Goal: Task Accomplishment & Management: Manage account settings

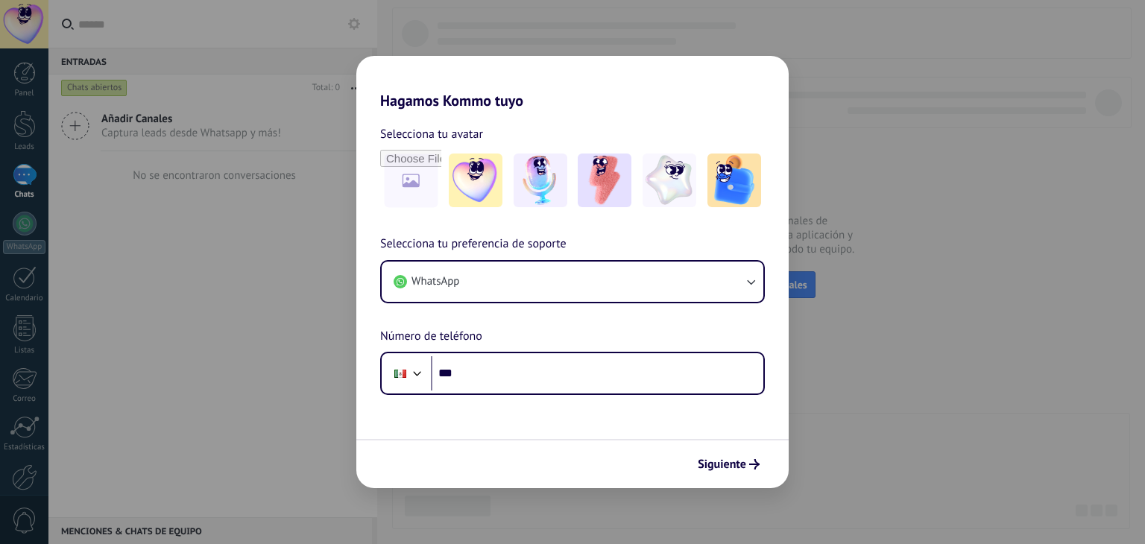
click at [511, 391] on div "Phone ***" at bounding box center [572, 373] width 385 height 43
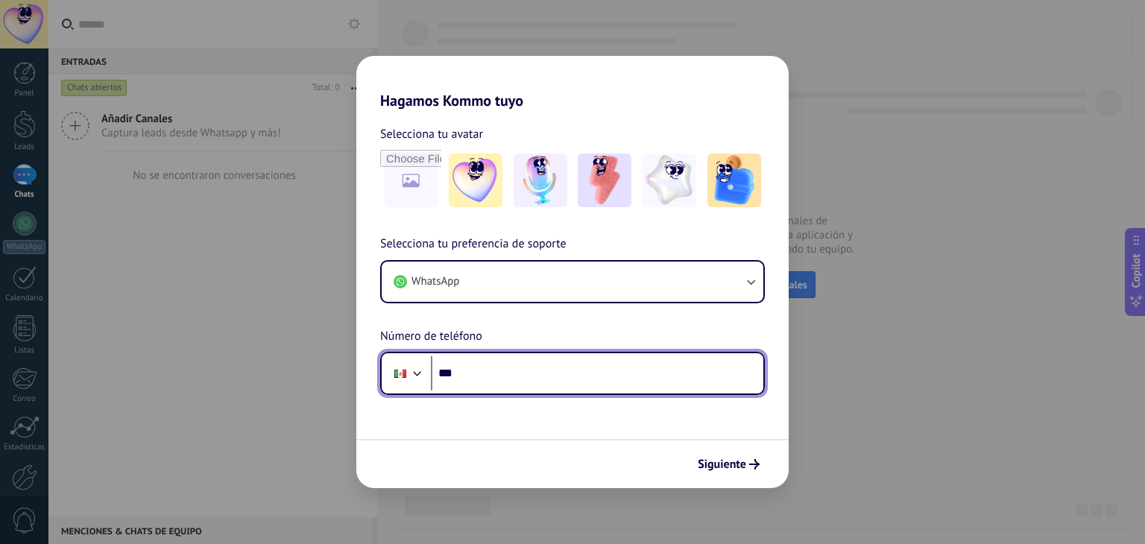
click at [492, 374] on input "***" at bounding box center [597, 373] width 333 height 34
click at [509, 365] on input "***" at bounding box center [597, 373] width 333 height 34
type input "**********"
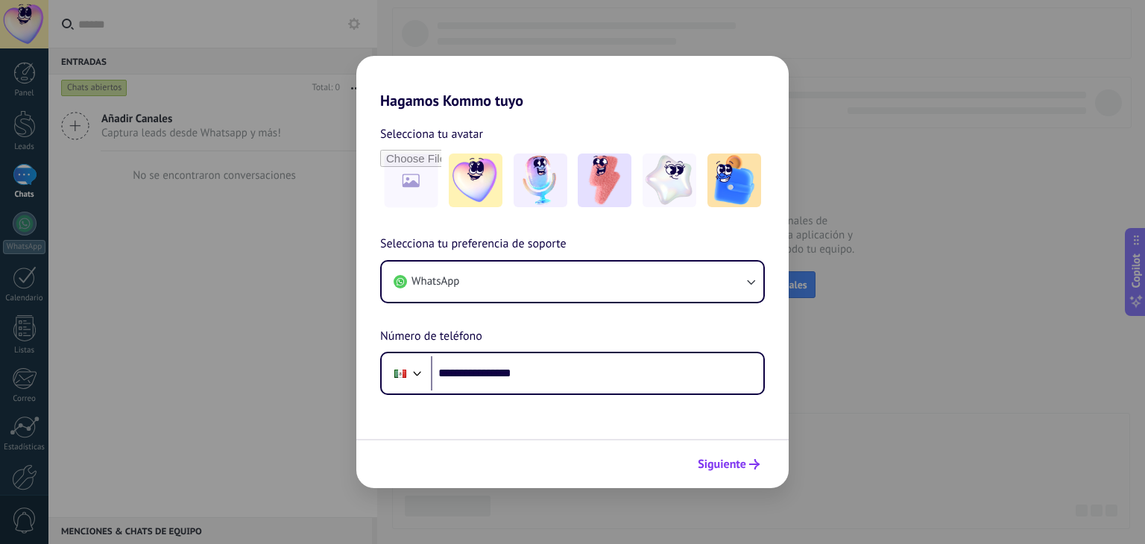
click at [725, 452] on button "Siguiente" at bounding box center [728, 464] width 75 height 25
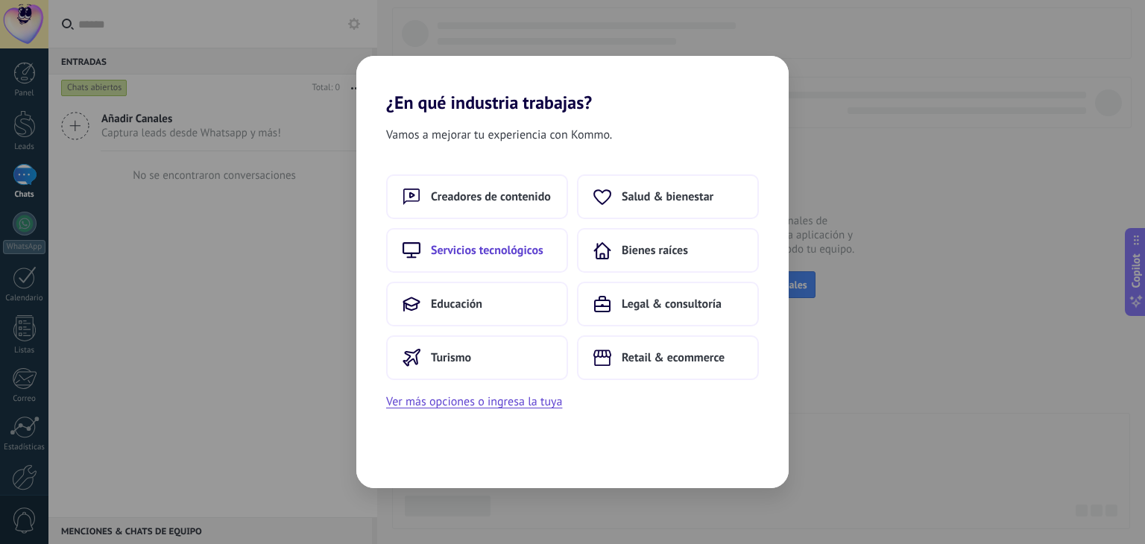
click at [522, 244] on span "Servicios tecnológicos" at bounding box center [487, 250] width 113 height 15
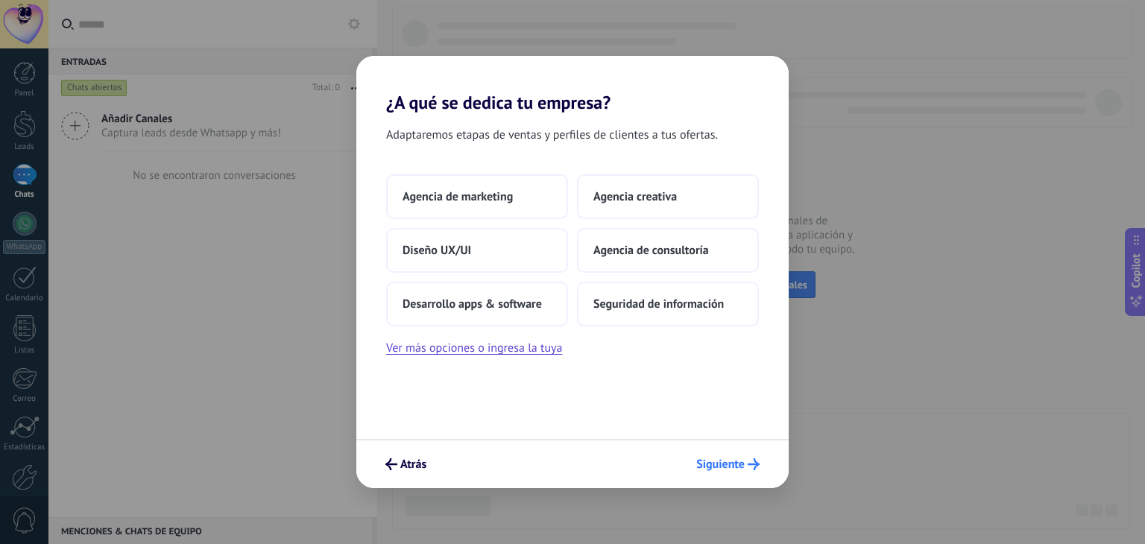
click at [734, 460] on span "Siguiente" at bounding box center [720, 464] width 48 height 10
click at [415, 462] on span "Atrás" at bounding box center [413, 464] width 26 height 10
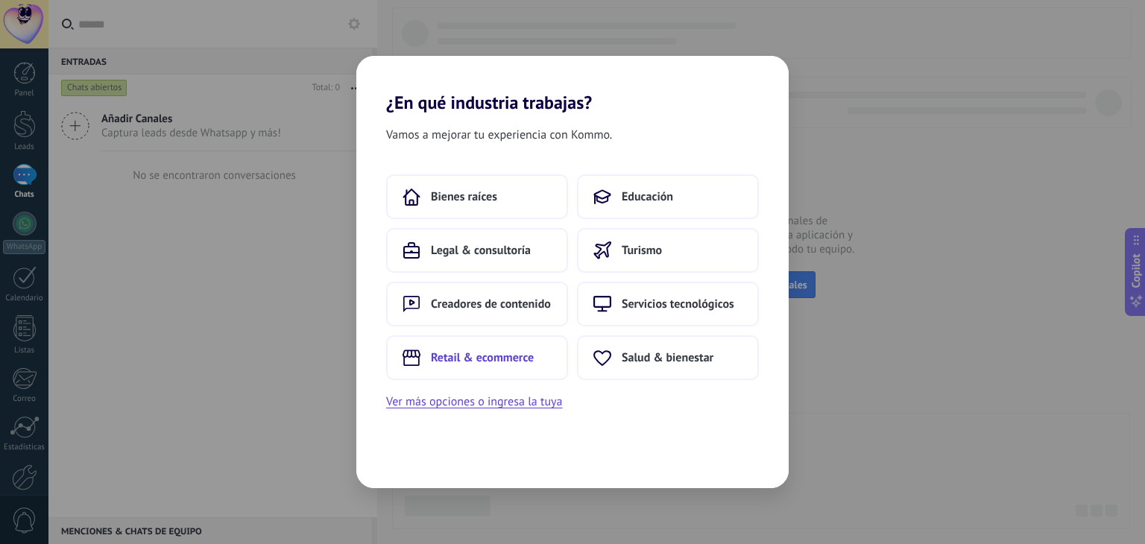
click at [520, 363] on span "Retail & ecommerce" at bounding box center [482, 357] width 103 height 15
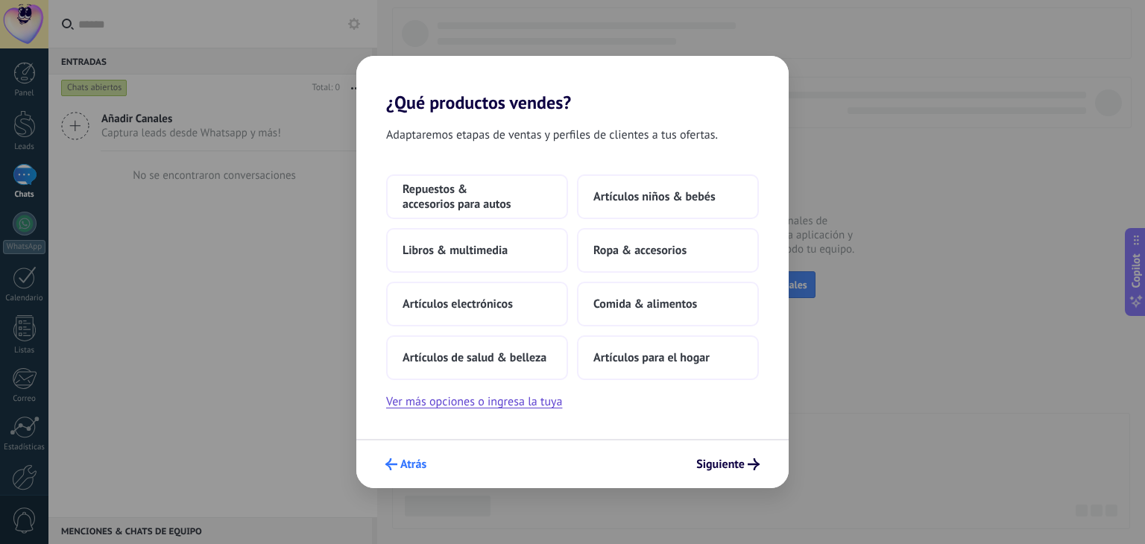
click at [423, 470] on span "Atrás" at bounding box center [413, 464] width 26 height 10
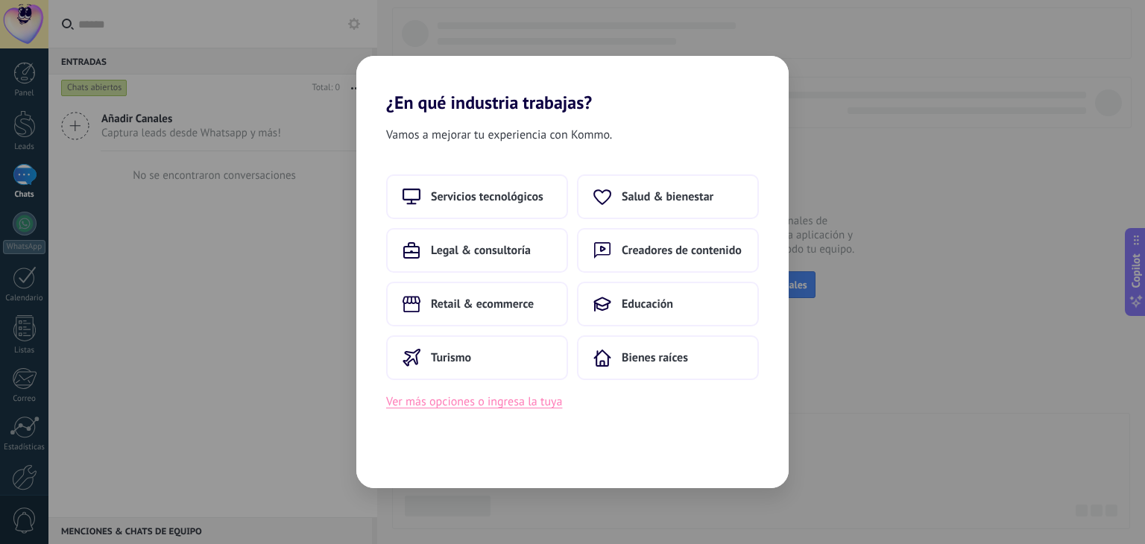
click at [531, 406] on button "Ver más opciones o ingresa la tuya" at bounding box center [474, 401] width 176 height 19
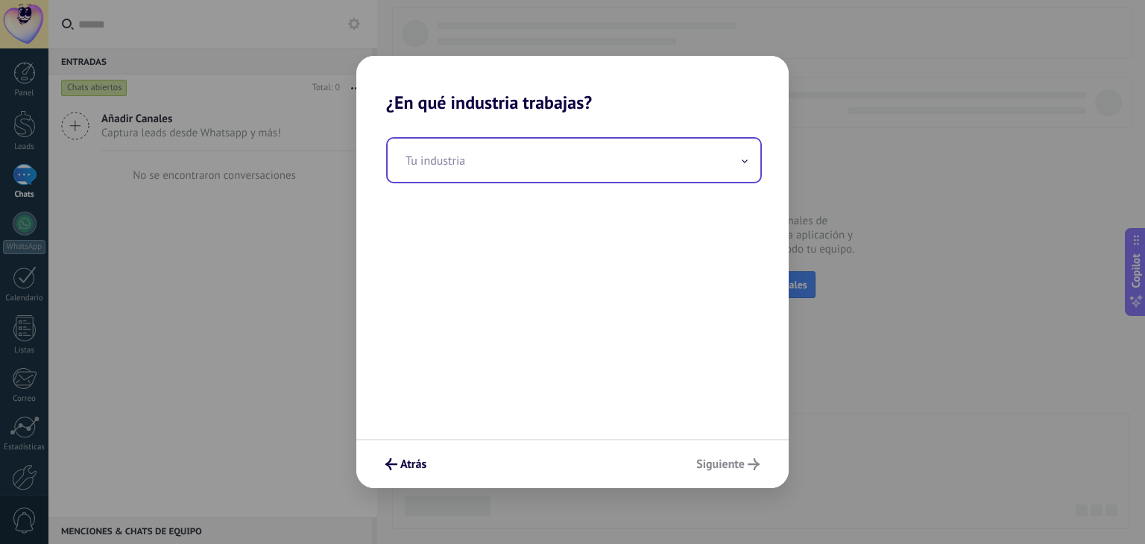
click at [477, 178] on input "text" at bounding box center [574, 160] width 373 height 43
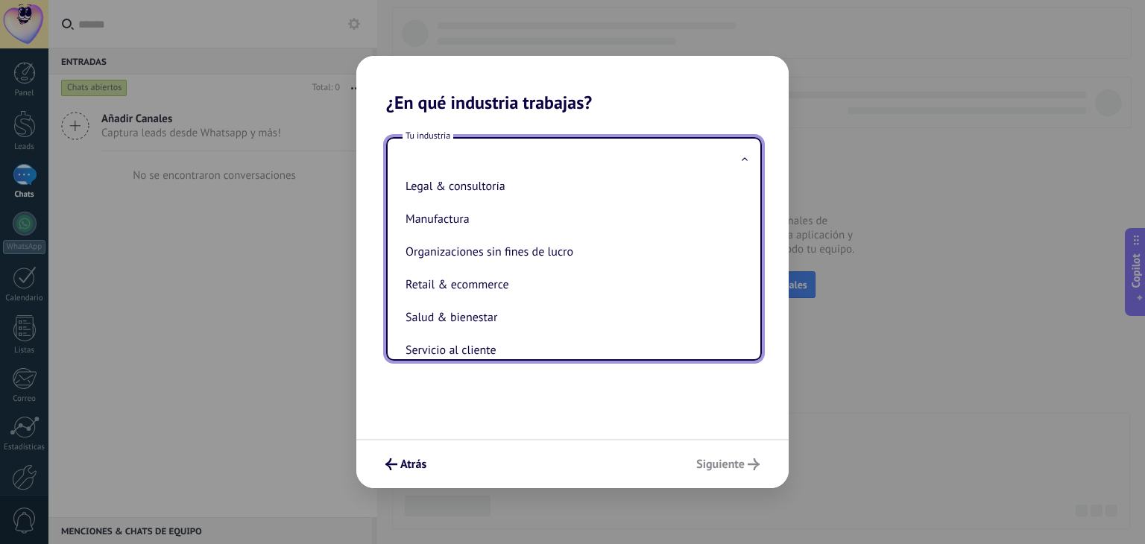
scroll to position [215, 0]
click at [469, 233] on li "Manufactura" at bounding box center [571, 216] width 343 height 33
type input "**********"
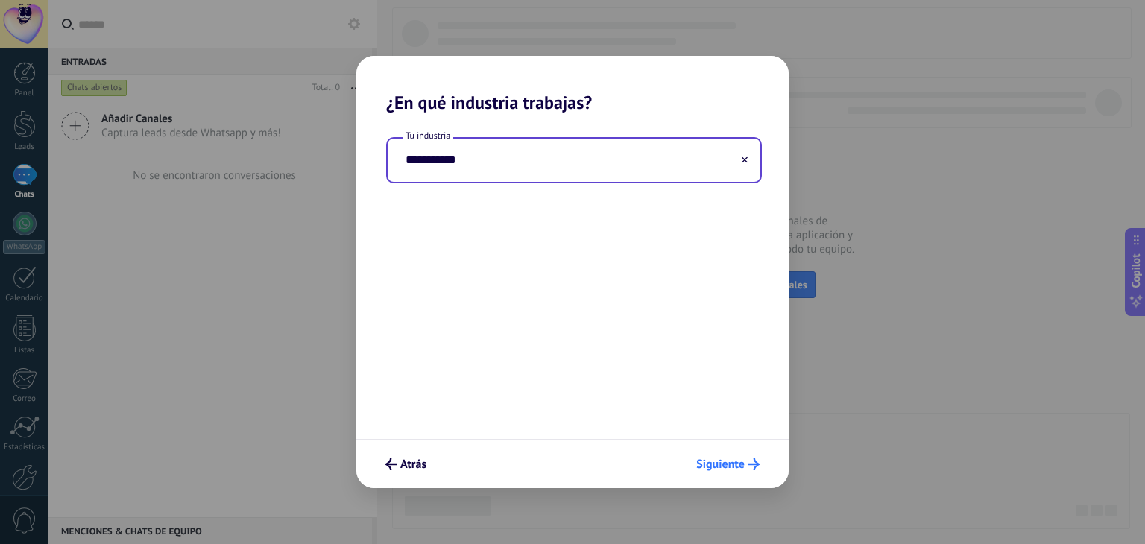
click at [749, 459] on icon "submit" at bounding box center [754, 465] width 12 height 12
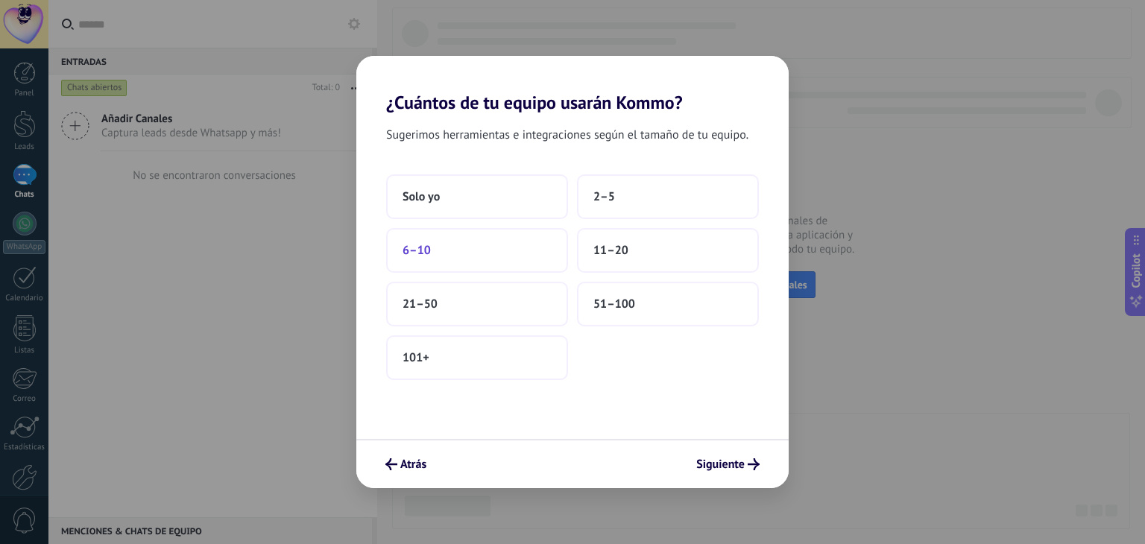
click at [510, 251] on button "6–10" at bounding box center [477, 250] width 182 height 45
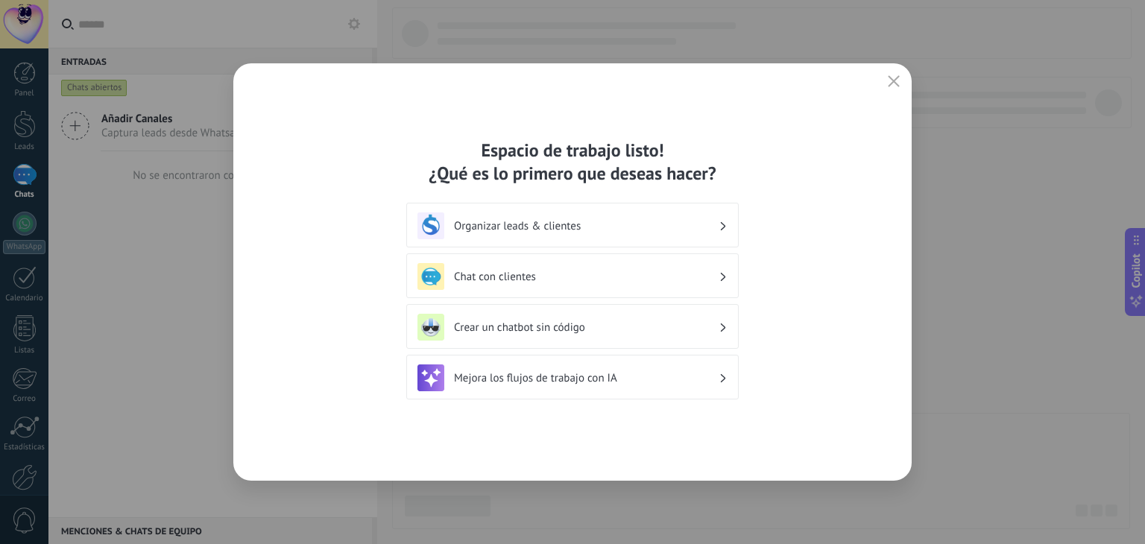
click at [768, 152] on div "Espacio de trabajo listo! ¿Qué es lo primero que deseas hacer? Organizar leads …" at bounding box center [572, 272] width 678 height 418
click at [881, 75] on div "Espacio de trabajo listo! ¿Qué es lo primero que deseas hacer? Organizar leads …" at bounding box center [572, 272] width 678 height 418
click at [895, 78] on icon "button" at bounding box center [894, 81] width 12 height 12
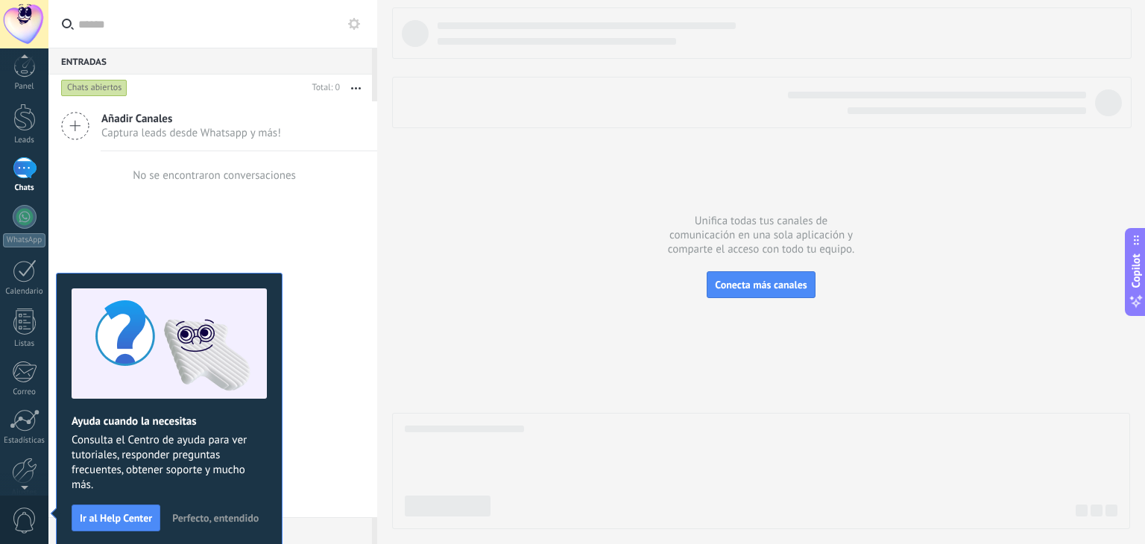
scroll to position [12, 0]
click at [27, 464] on div at bounding box center [24, 466] width 25 height 26
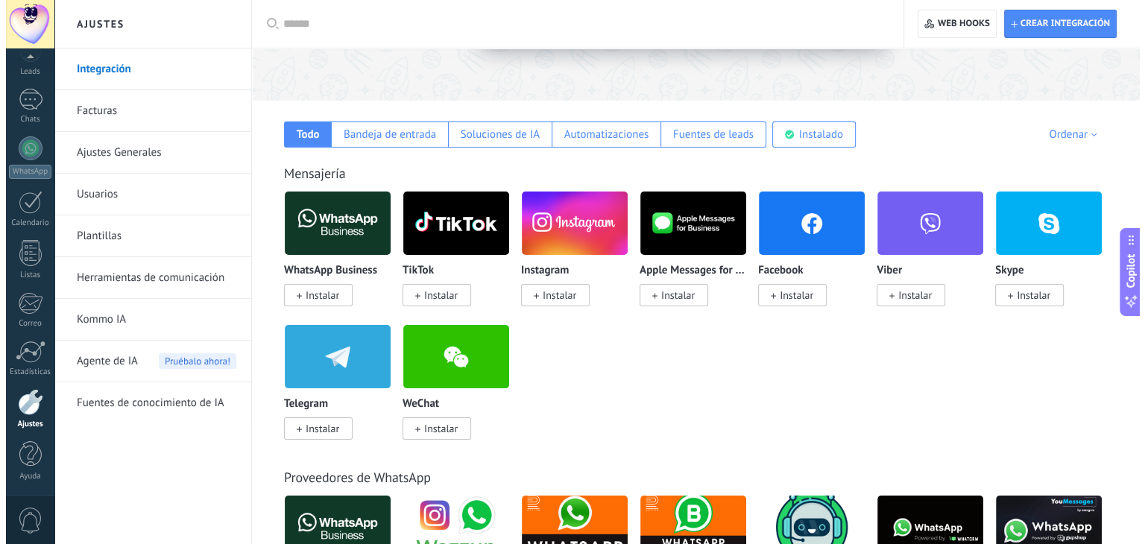
scroll to position [193, 0]
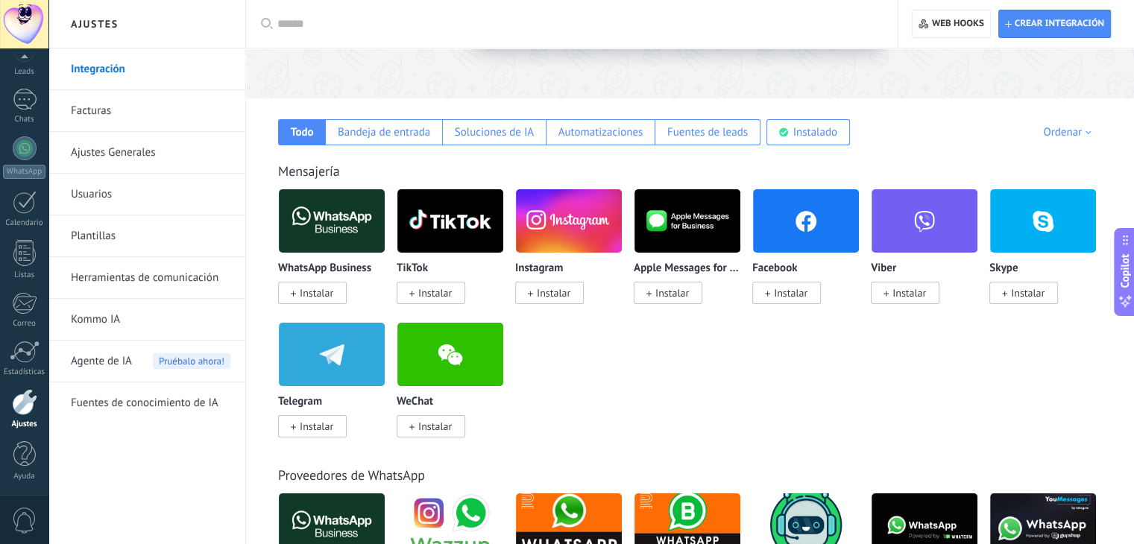
click at [319, 292] on span "Instalar" at bounding box center [317, 292] width 34 height 13
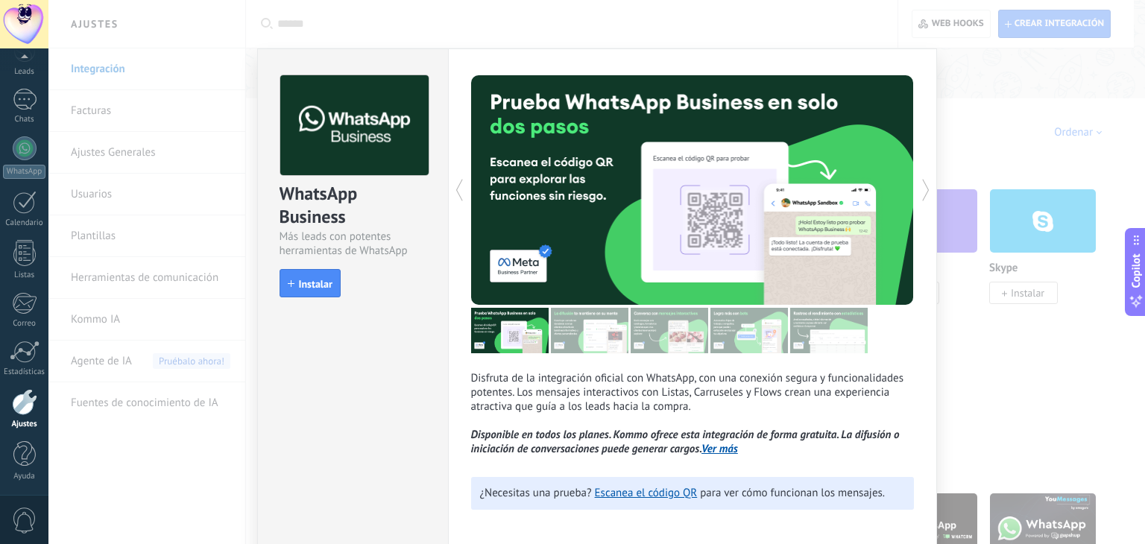
click at [319, 292] on button "Instalar" at bounding box center [310, 283] width 61 height 28
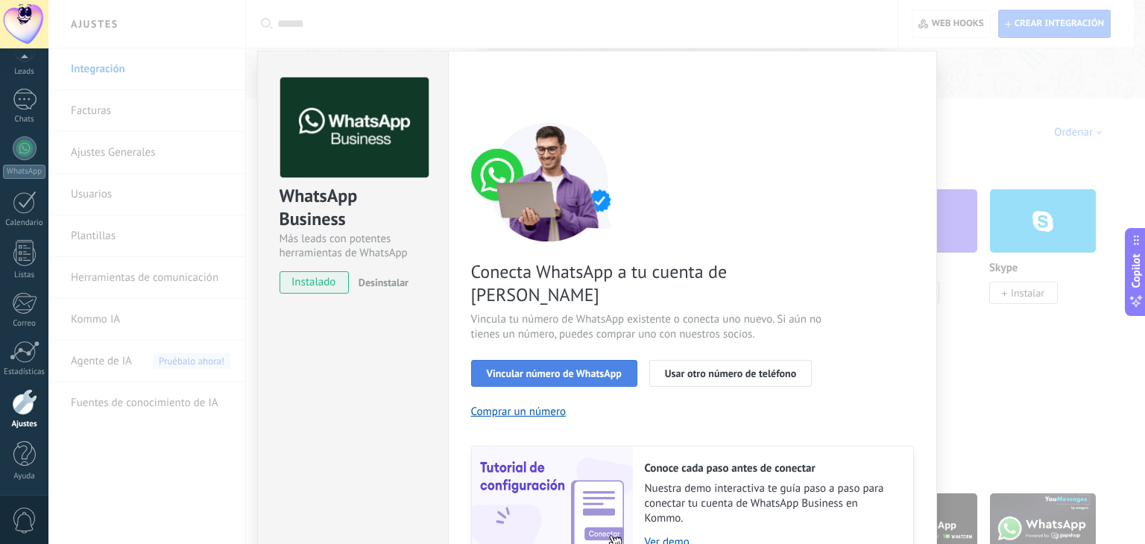
click at [589, 368] on span "Vincular número de WhatsApp" at bounding box center [554, 373] width 135 height 10
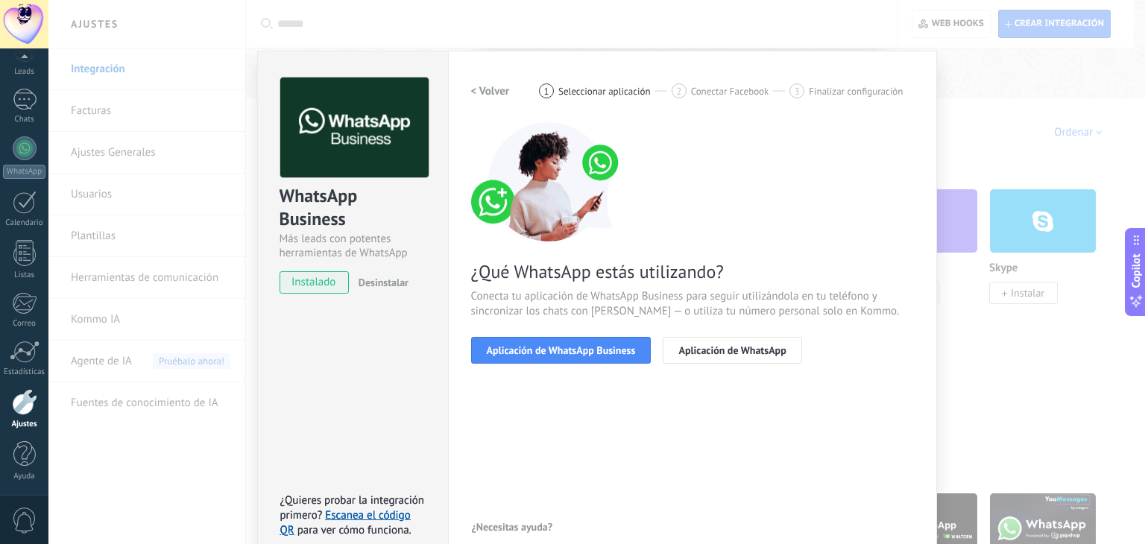
click at [589, 348] on span "Aplicación de WhatsApp Business" at bounding box center [561, 350] width 149 height 10
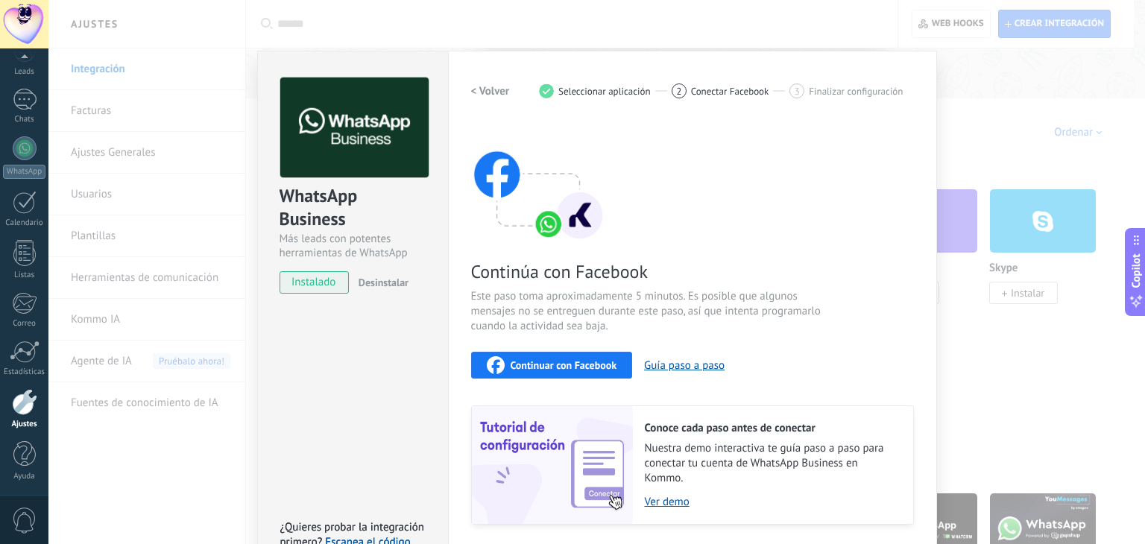
scroll to position [46, 0]
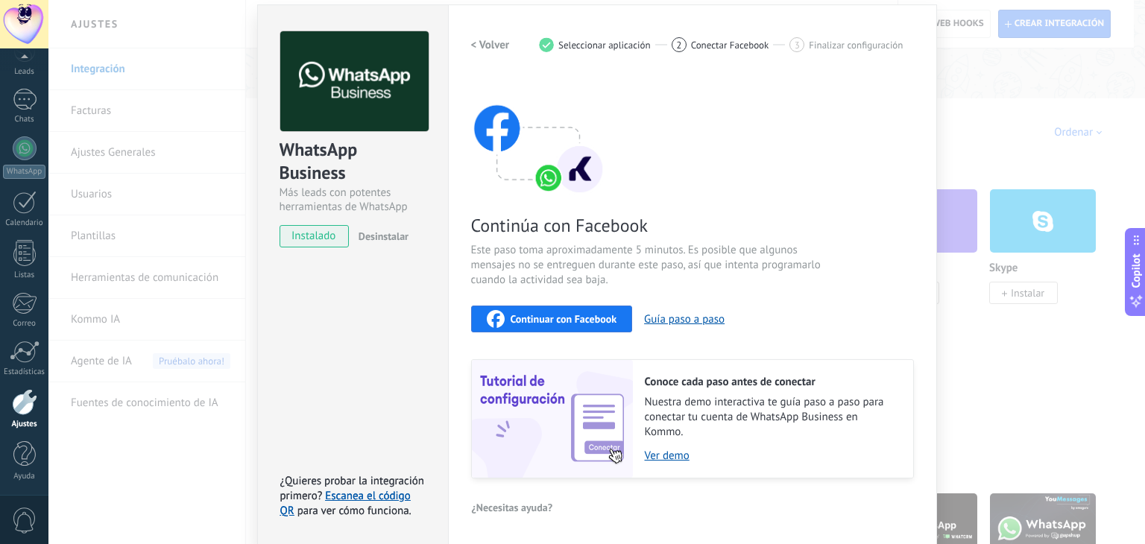
click at [607, 321] on span "Continuar con Facebook" at bounding box center [564, 319] width 107 height 10
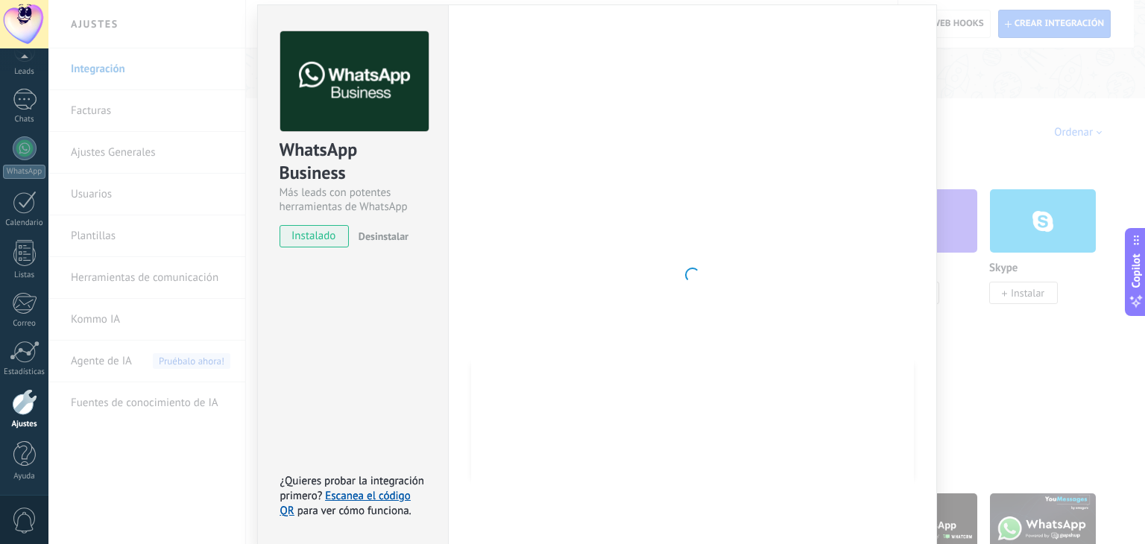
click at [1014, 145] on div "WhatsApp Business Más leads con potentes herramientas de WhatsApp instalado Des…" at bounding box center [596, 272] width 1097 height 544
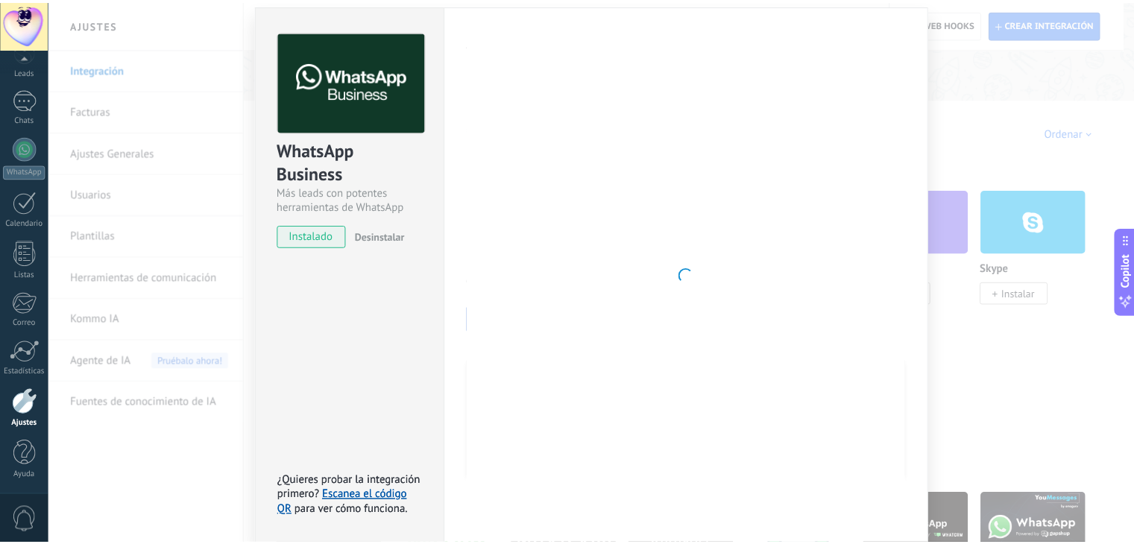
scroll to position [0, 0]
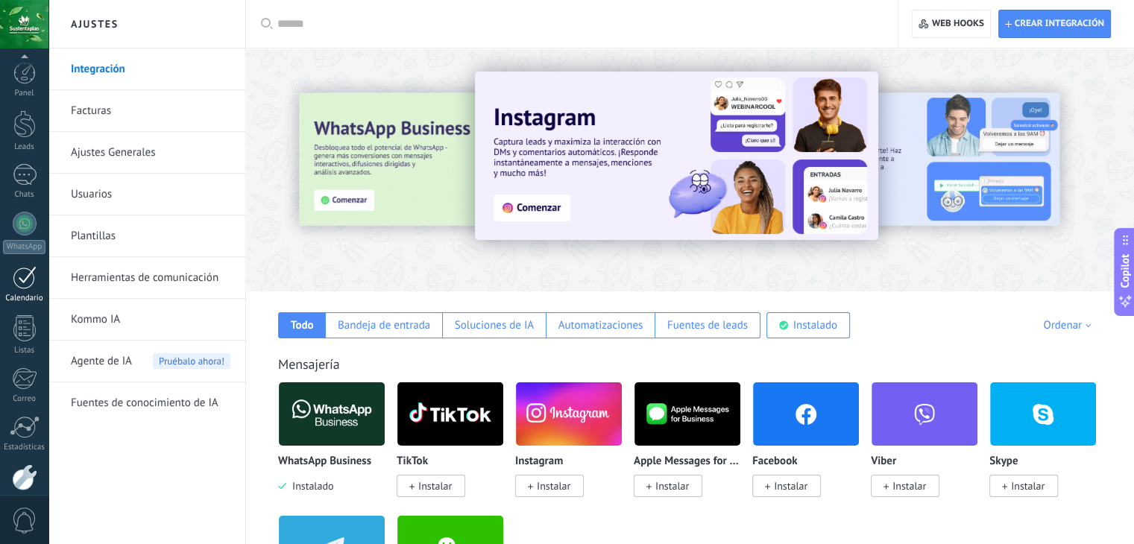
scroll to position [75, 0]
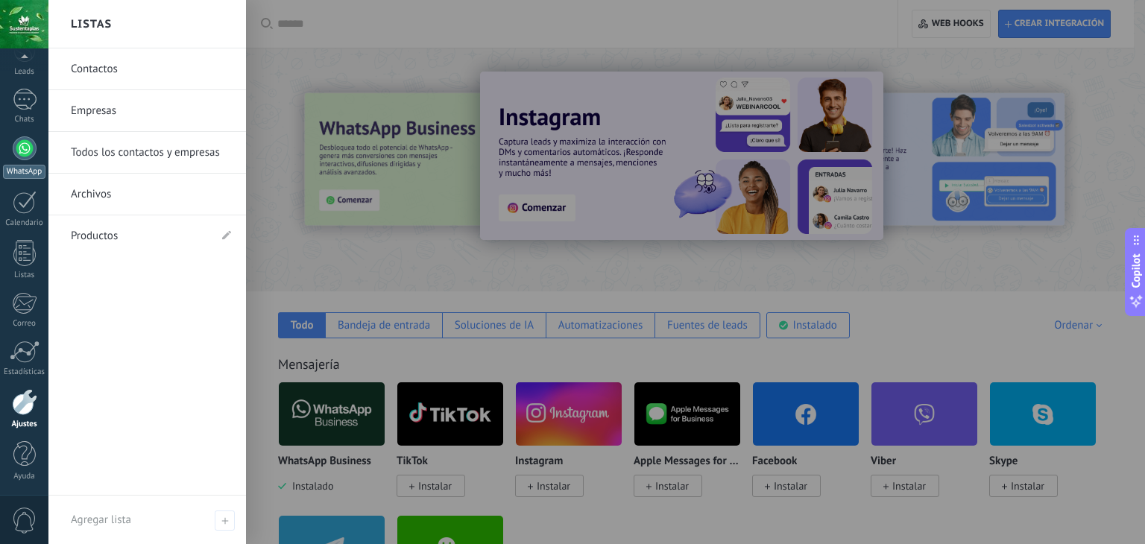
click at [10, 142] on link "WhatsApp" at bounding box center [24, 157] width 48 height 42
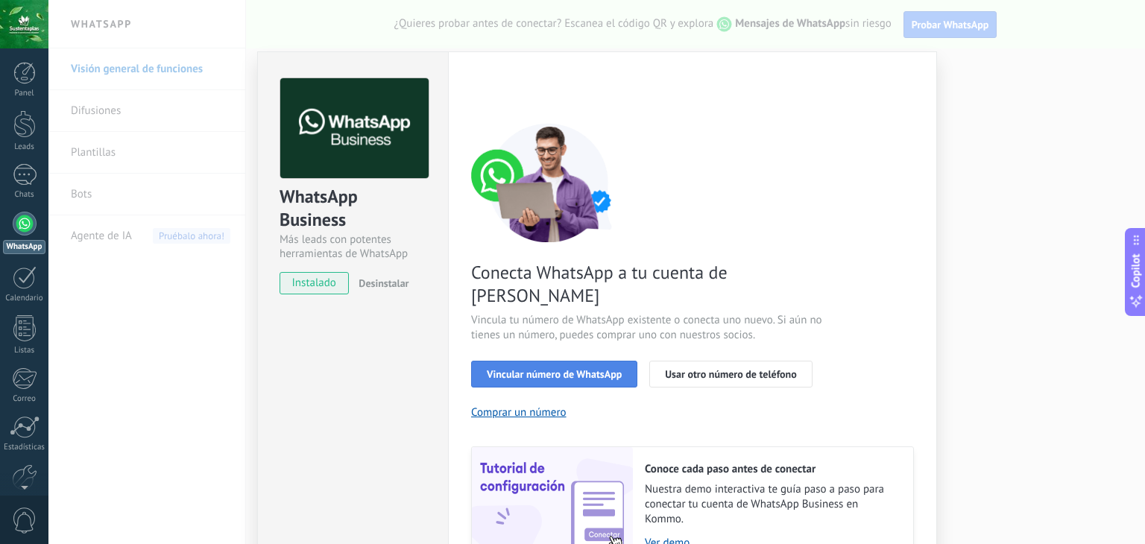
click at [593, 369] on span "Vincular número de WhatsApp" at bounding box center [554, 374] width 135 height 10
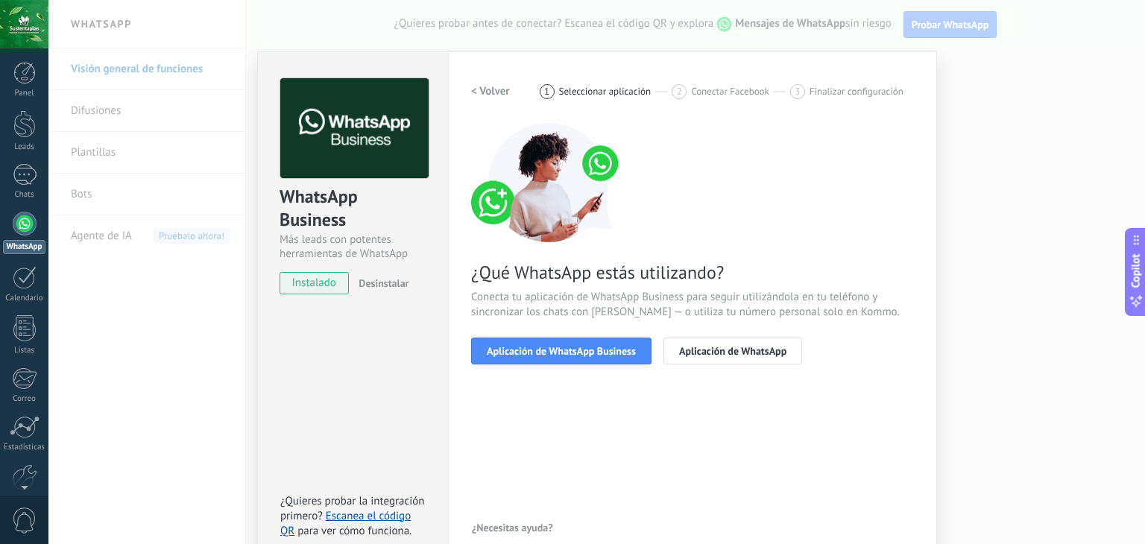
click at [593, 356] on span "Aplicación de WhatsApp Business" at bounding box center [561, 351] width 149 height 10
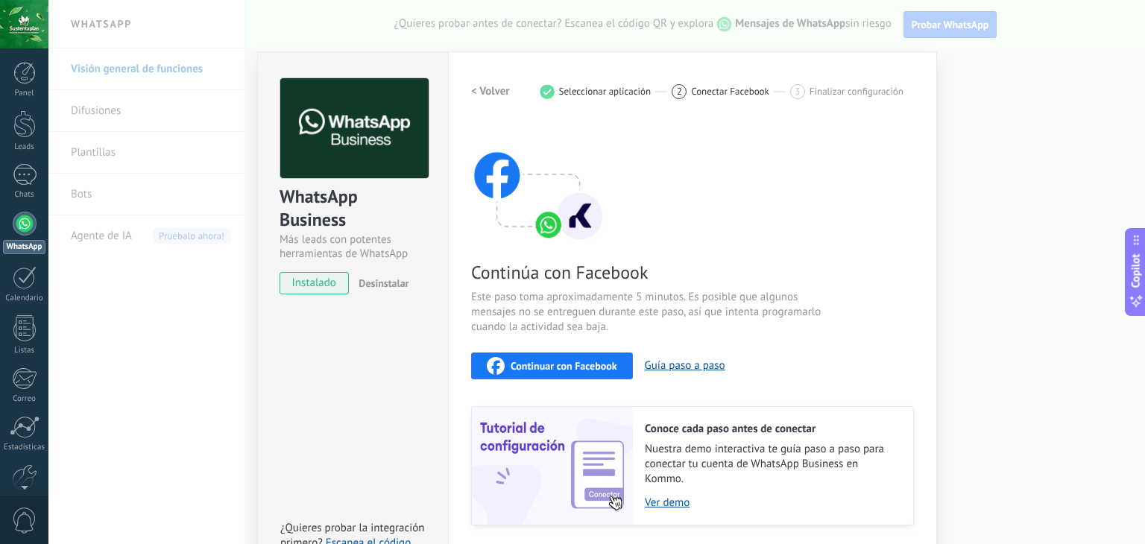
click at [593, 357] on div "Continuar con Facebook" at bounding box center [552, 366] width 130 height 18
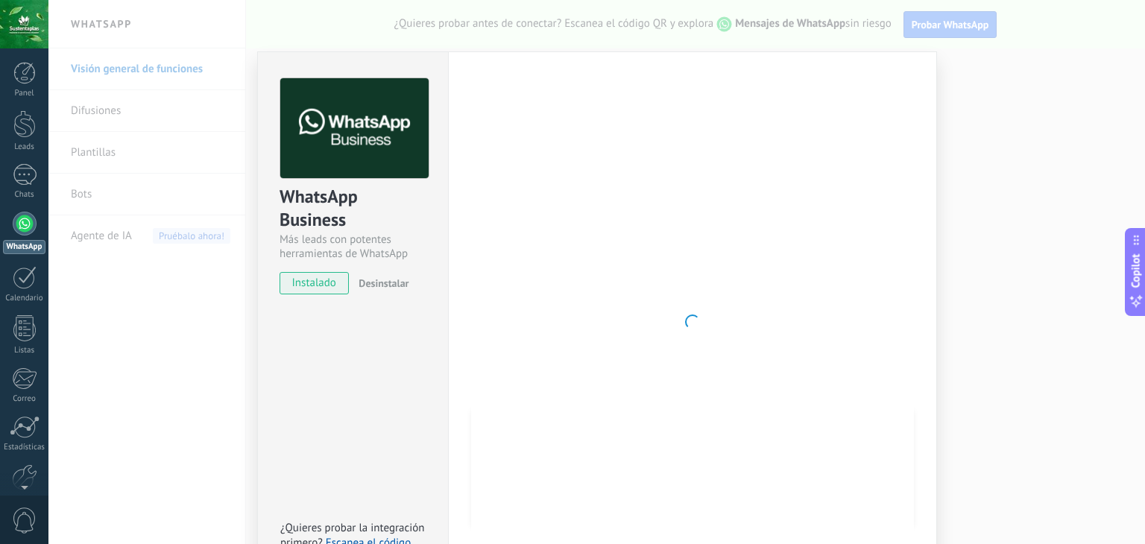
click at [629, 349] on div at bounding box center [692, 322] width 443 height 488
